Goal: Register for event/course

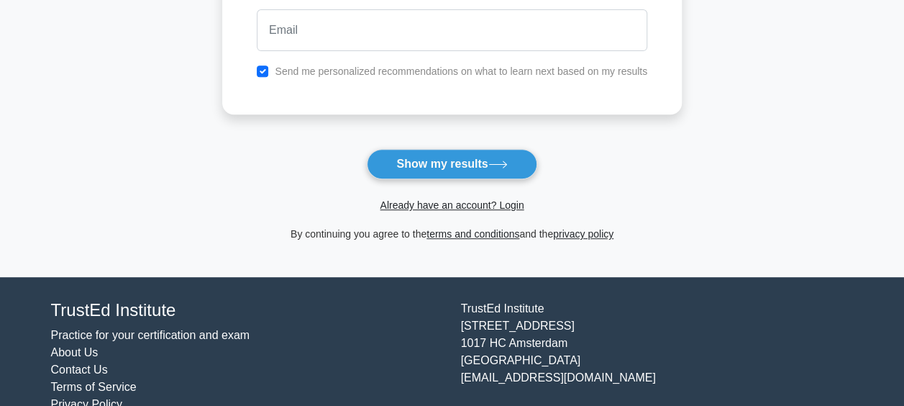
scroll to position [289, 0]
